Goal: Check status: Check status

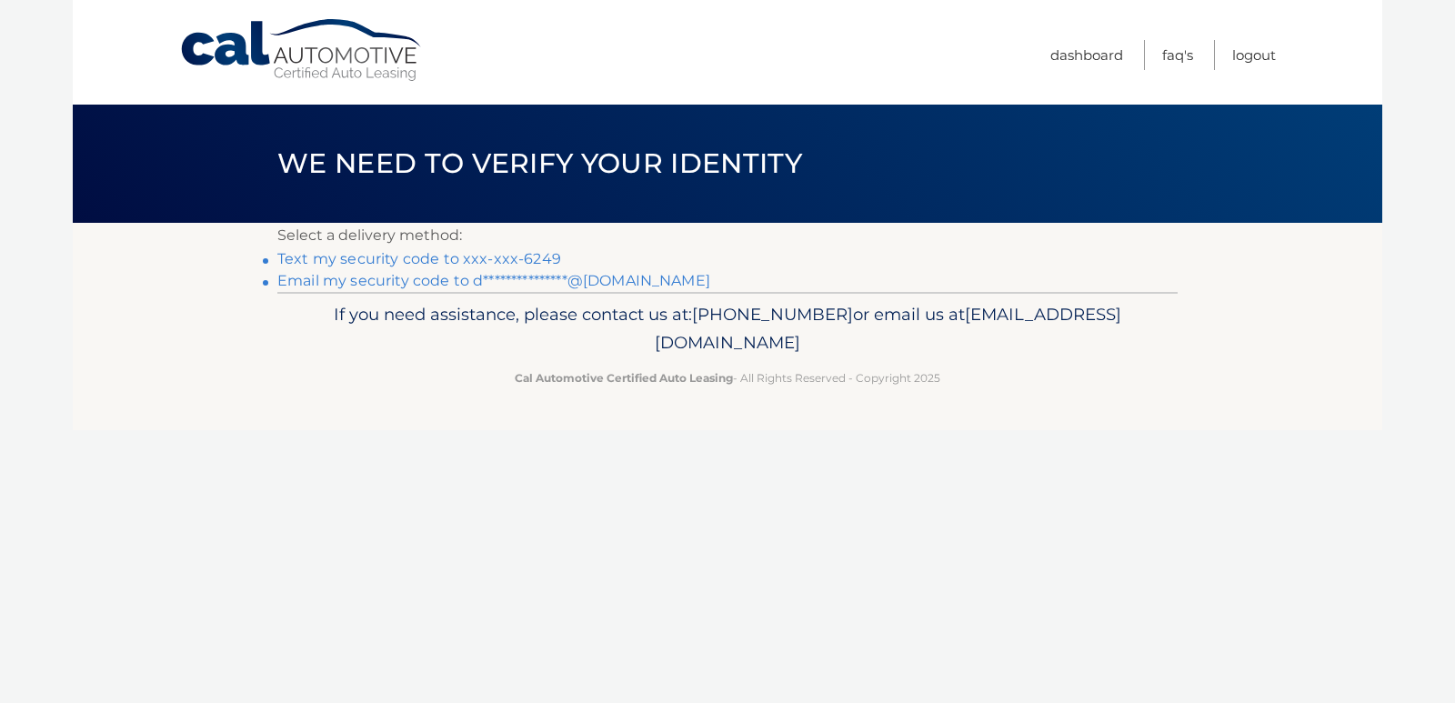
click at [506, 256] on link "Text my security code to xxx-xxx-6249" at bounding box center [419, 258] width 284 height 17
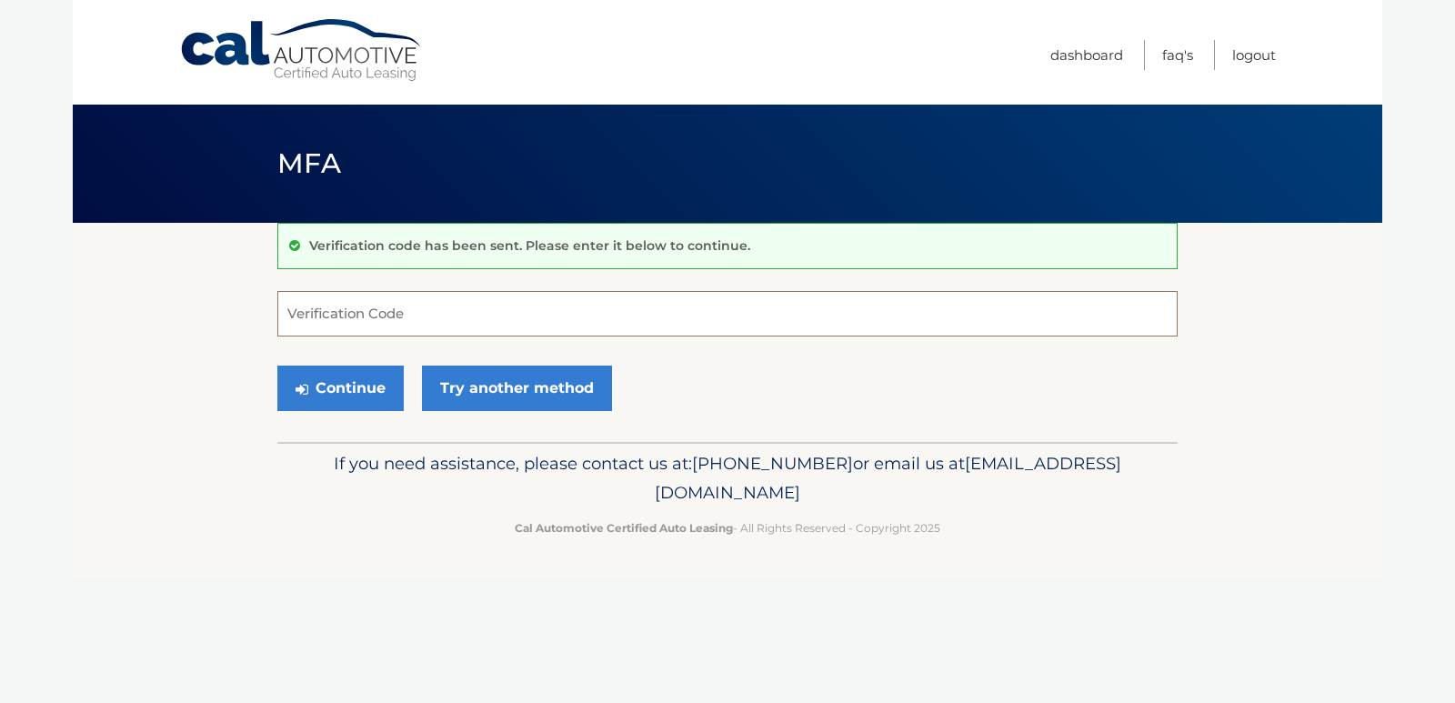
click at [326, 310] on input "Verification Code" at bounding box center [727, 313] width 900 height 45
type input "127101"
click at [350, 396] on button "Continue" at bounding box center [340, 388] width 126 height 45
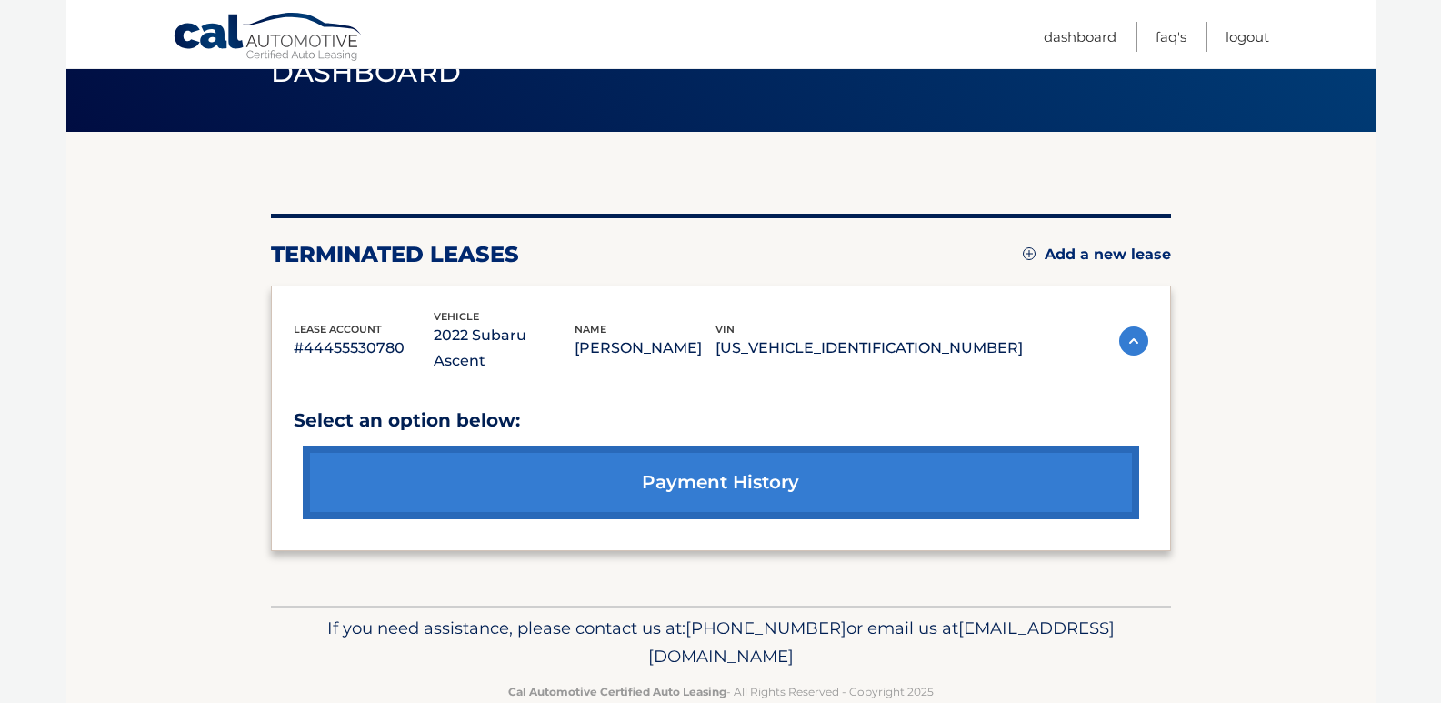
scroll to position [106, 0]
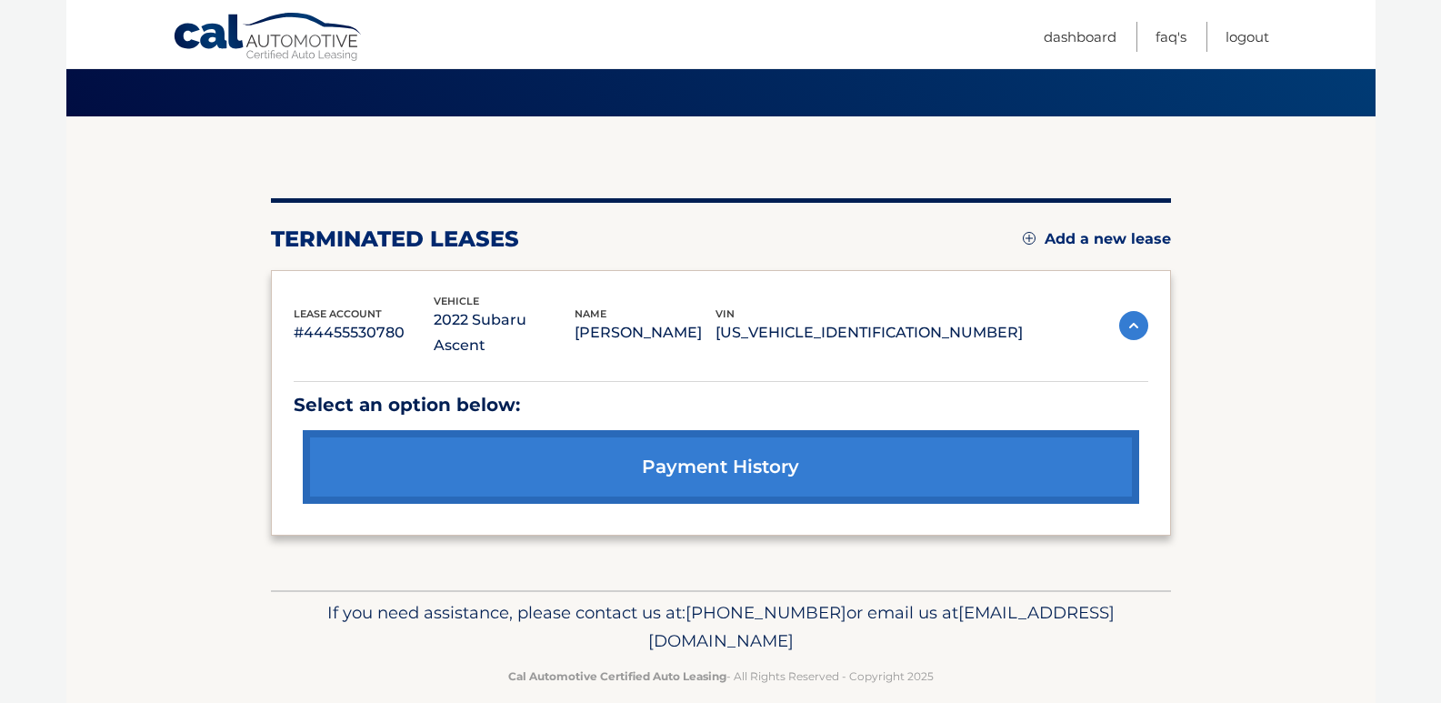
click at [548, 441] on link "payment history" at bounding box center [721, 467] width 837 height 74
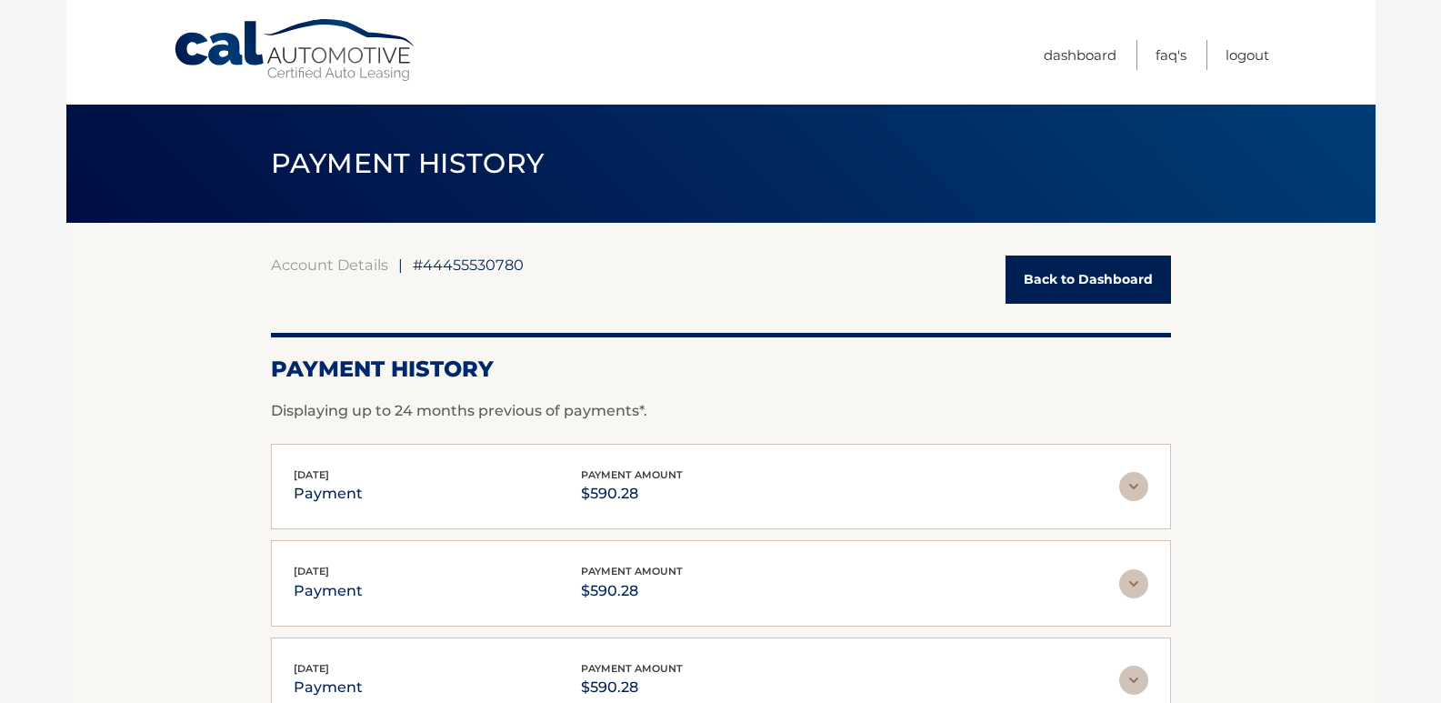
click at [1112, 277] on link "Back to Dashboard" at bounding box center [1089, 280] width 166 height 48
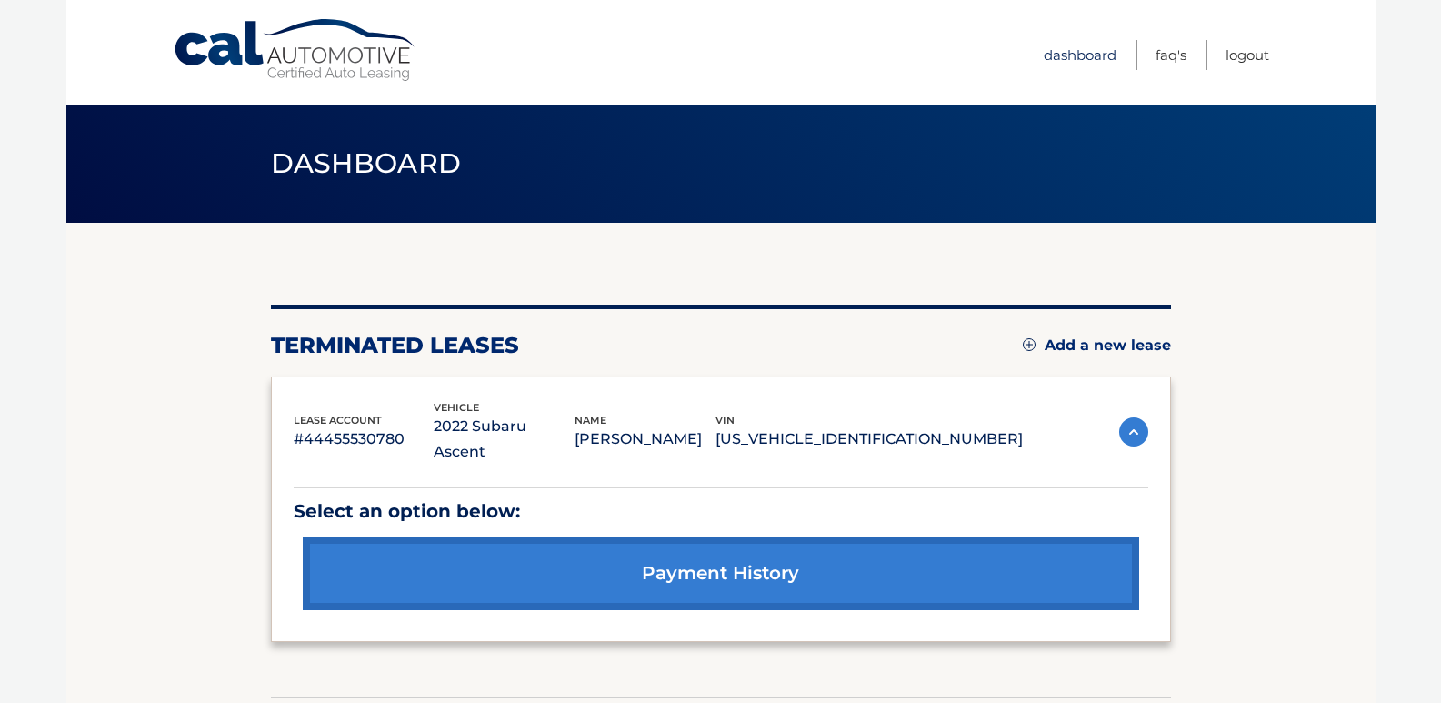
click at [1072, 62] on link "Dashboard" at bounding box center [1080, 55] width 73 height 30
